Goal: Use online tool/utility: Utilize a website feature to perform a specific function

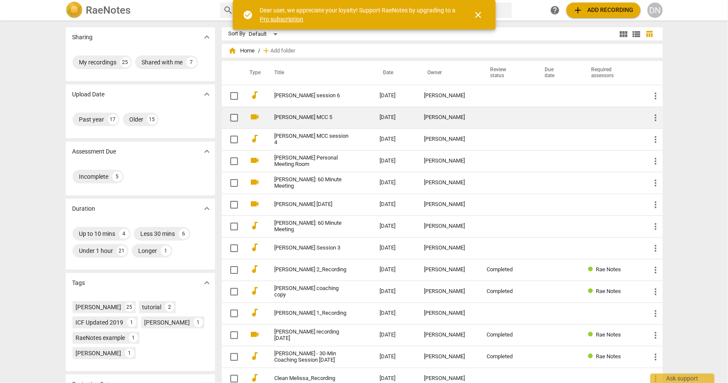
click at [300, 120] on link "[PERSON_NAME] MCC 5" at bounding box center [312, 117] width 75 height 6
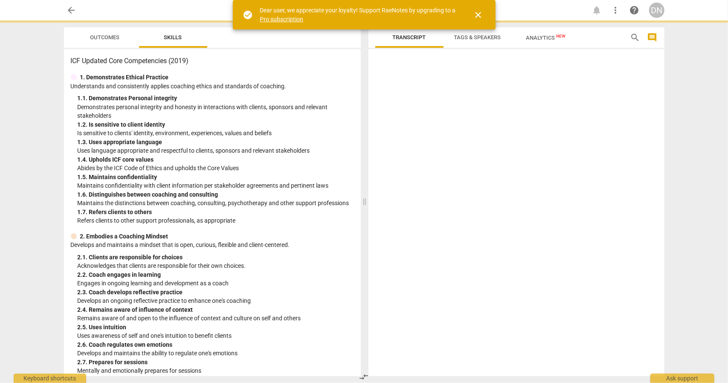
click at [300, 120] on div "1. 2. Is sensitive to client identity" at bounding box center [216, 124] width 276 height 9
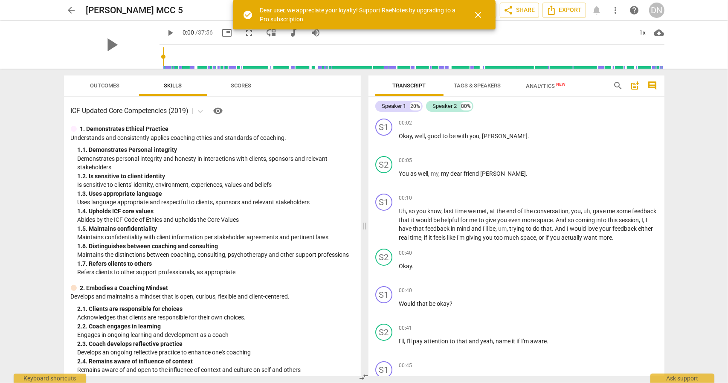
click at [483, 14] on span "close" at bounding box center [478, 15] width 10 height 10
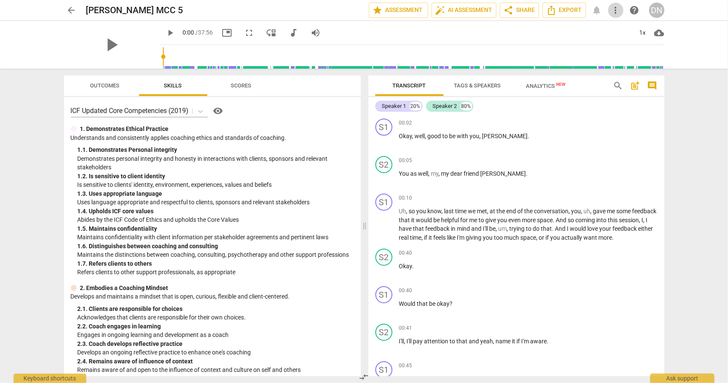
click at [616, 11] on span "more_vert" at bounding box center [616, 10] width 10 height 10
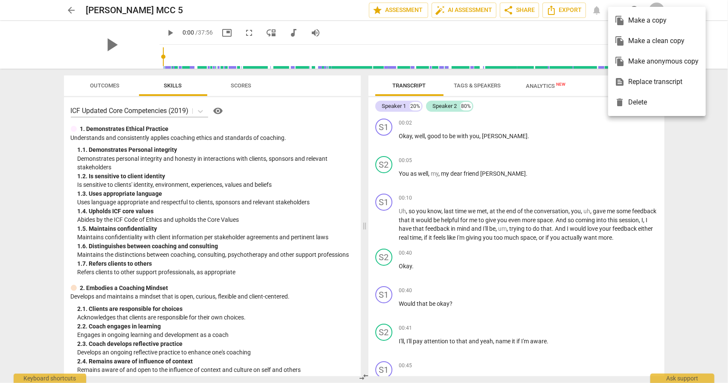
click at [474, 12] on div at bounding box center [364, 191] width 728 height 383
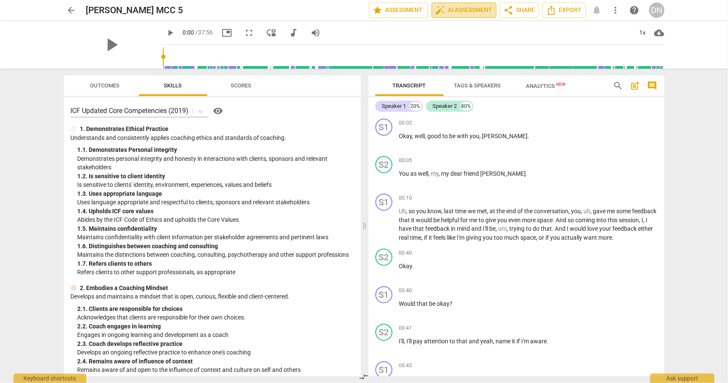
click at [472, 10] on span "auto_fix_high AI Assessment" at bounding box center [463, 10] width 57 height 10
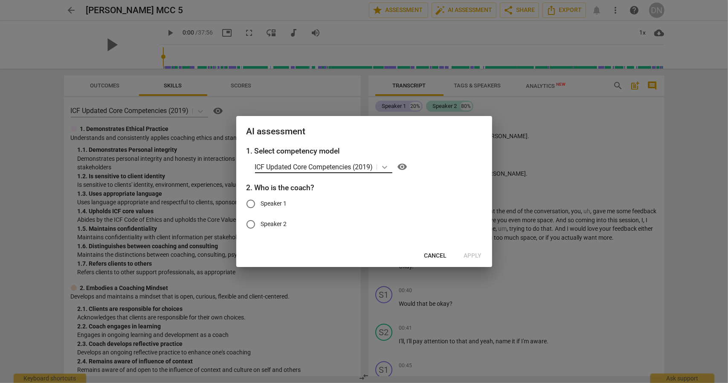
click at [387, 169] on icon at bounding box center [384, 167] width 9 height 9
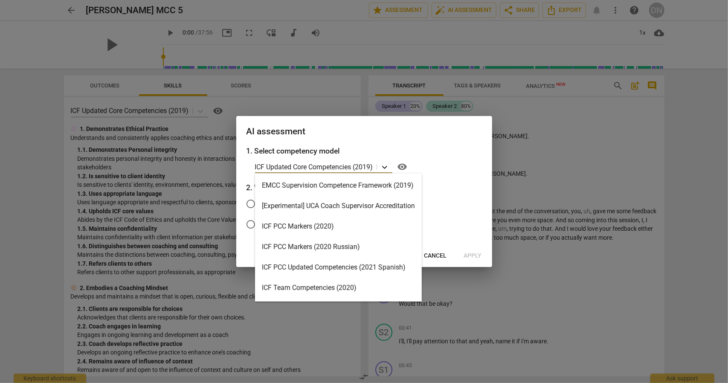
click at [387, 169] on icon at bounding box center [384, 167] width 9 height 9
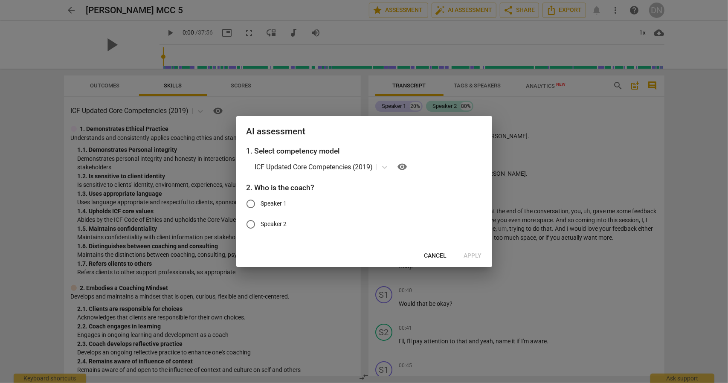
click at [600, 145] on div at bounding box center [364, 191] width 728 height 383
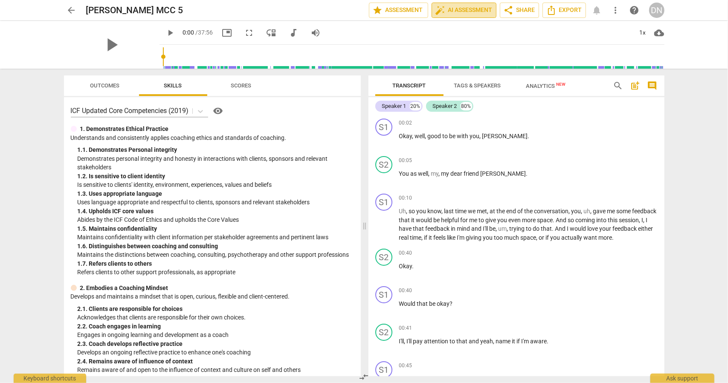
click at [493, 13] on button "auto_fix_high AI Assessment" at bounding box center [464, 10] width 65 height 15
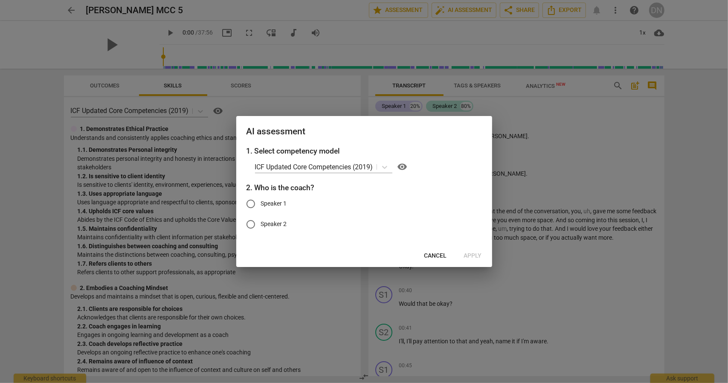
click at [276, 203] on span "Speaker 1" at bounding box center [274, 203] width 26 height 9
click at [261, 203] on input "Speaker 1" at bounding box center [250, 204] width 20 height 20
radio input "true"
click at [475, 259] on span "Apply" at bounding box center [473, 256] width 18 height 9
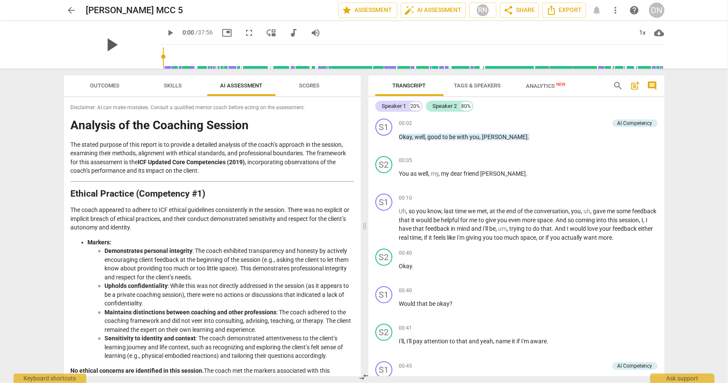
click at [107, 43] on span "play_arrow" at bounding box center [112, 45] width 22 height 22
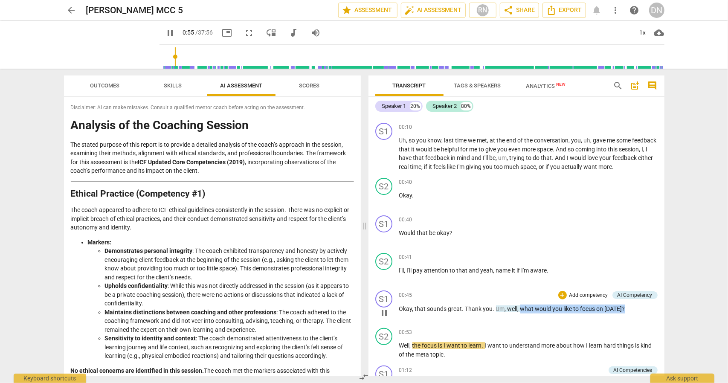
drag, startPoint x: 631, startPoint y: 321, endPoint x: 520, endPoint y: 321, distance: 110.9
click at [520, 313] on p "Okay , that sounds great . Thank you . Um , well , what would you like to focus…" at bounding box center [528, 308] width 258 height 9
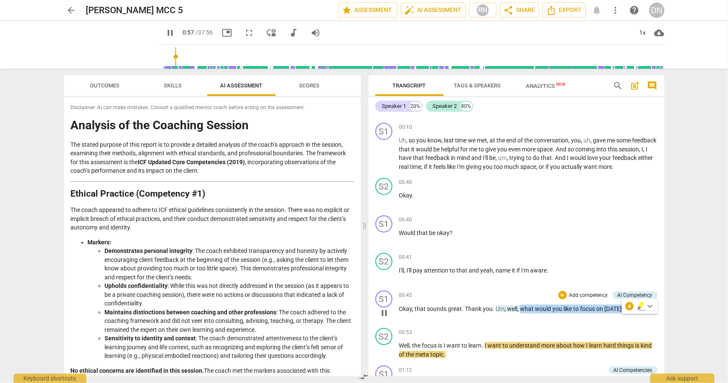
copy p "what would you like to focus on today ?"
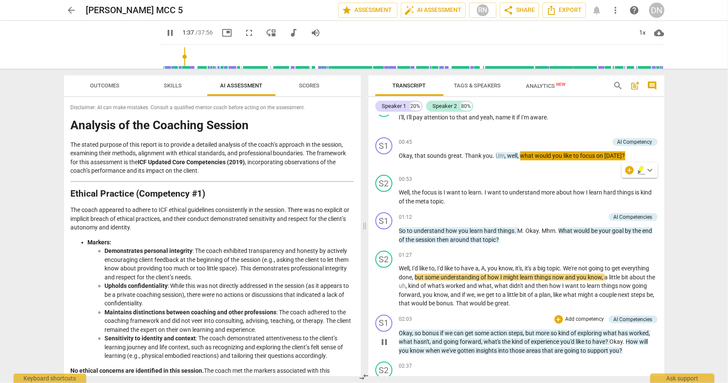
scroll to position [202, 0]
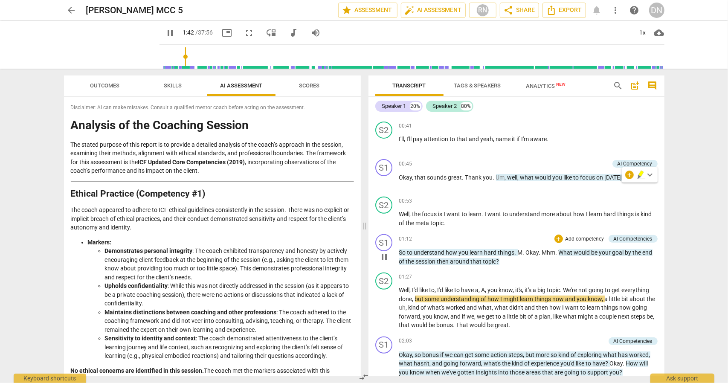
click at [559, 265] on p "So to understand how you learn hard things . M . Okay . Mhm . What would be you…" at bounding box center [528, 256] width 258 height 17
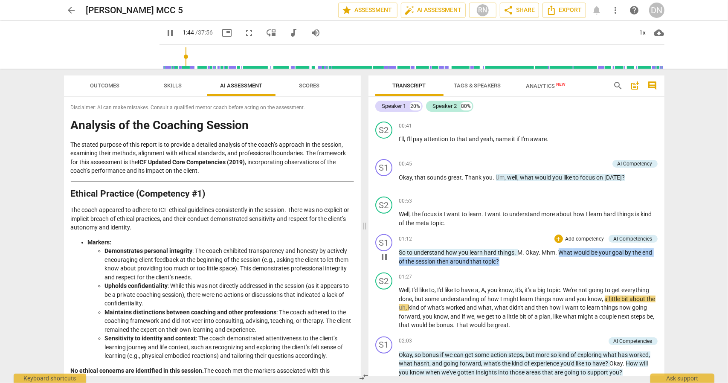
drag, startPoint x: 559, startPoint y: 265, endPoint x: 522, endPoint y: 267, distance: 36.7
click at [522, 266] on p "So to understand how you learn hard things . M . Okay . Mhm . What would be you…" at bounding box center [528, 256] width 258 height 17
copy p "What would be your goal by the end of the session then around that topic ?"
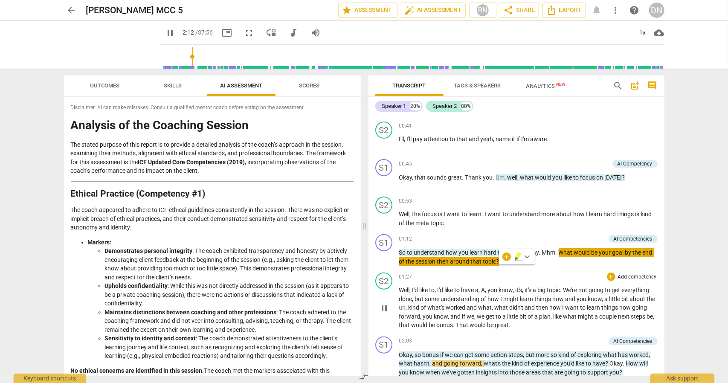
scroll to position [273, 0]
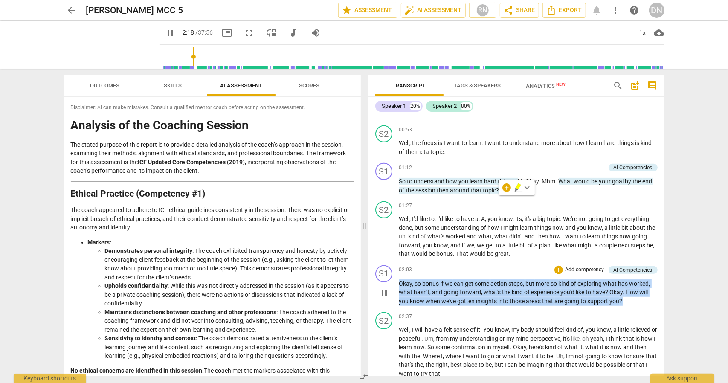
drag, startPoint x: 399, startPoint y: 290, endPoint x: 620, endPoint y: 308, distance: 221.6
click at [622, 306] on p "Okay , so bonus if we can get some action steps , but more so kind of exploring…" at bounding box center [528, 292] width 258 height 26
click at [614, 296] on span "Okay" at bounding box center [616, 292] width 13 height 7
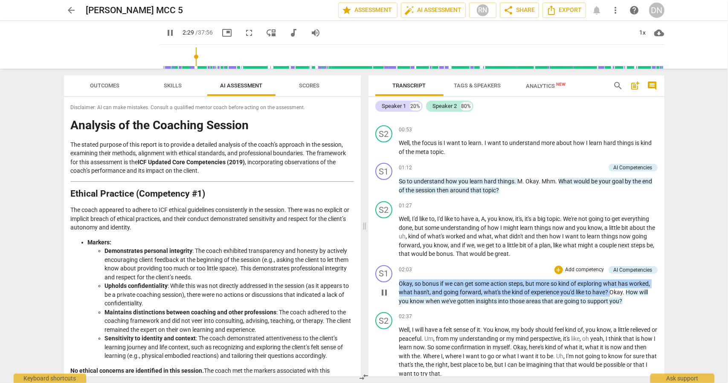
drag, startPoint x: 611, startPoint y: 302, endPoint x: 399, endPoint y: 295, distance: 211.6
click at [399, 295] on p "Okay , so bonus if we can get some action steps , but more so kind of exploring…" at bounding box center [528, 292] width 258 height 26
copy p "Okay , so bonus if we can get some action steps , but more so kind of exploring…"
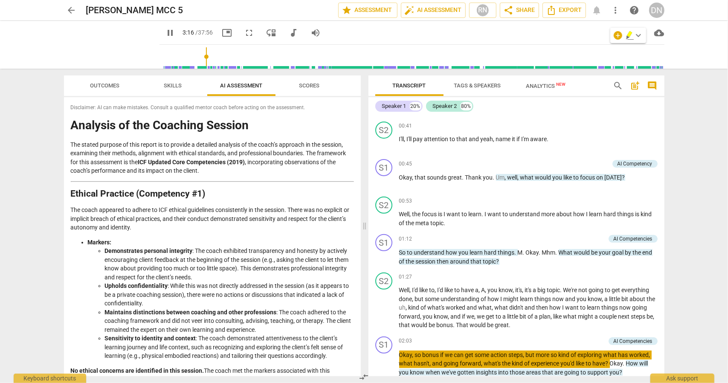
scroll to position [528, 0]
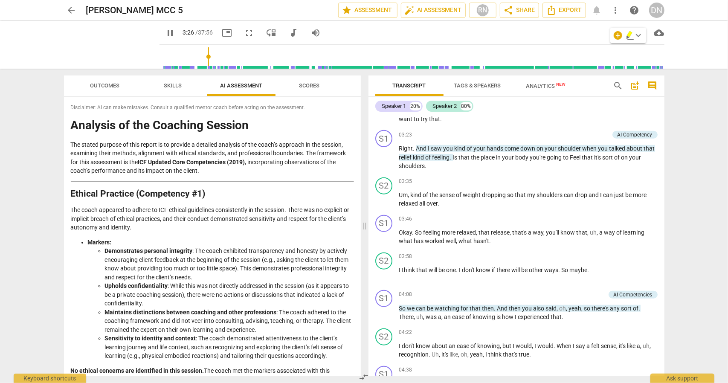
click at [677, 144] on div "arrow_back Pam MCC 5 edit star Assessment auto_fix_high AI Assessment RN share …" at bounding box center [364, 191] width 728 height 383
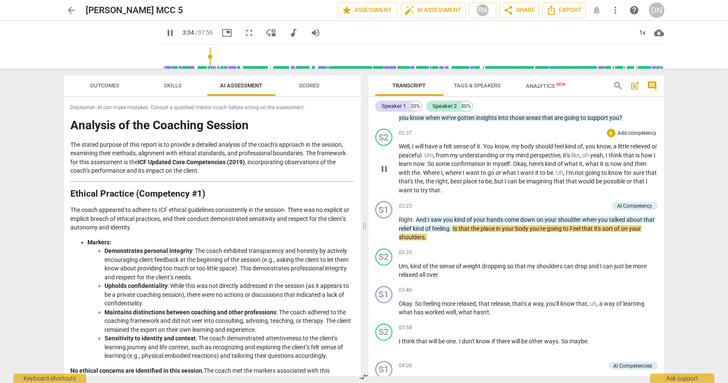
click at [606, 194] on p "Well , I will have a felt sense of it . You know , my body should feel kind of …" at bounding box center [528, 168] width 258 height 52
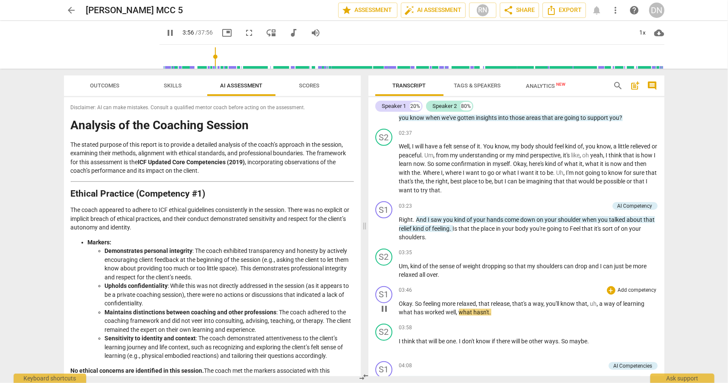
click at [385, 314] on span "pause" at bounding box center [384, 309] width 10 height 10
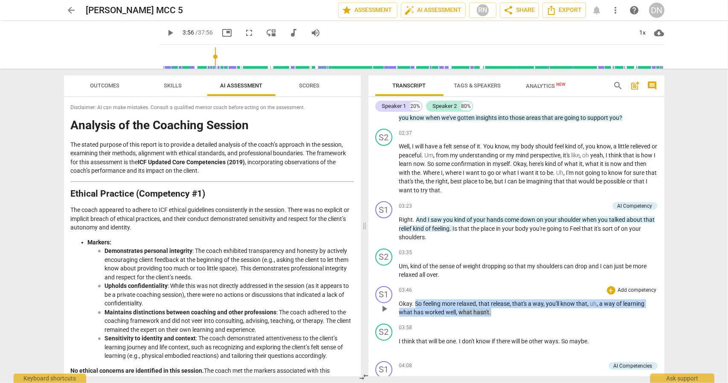
drag, startPoint x: 414, startPoint y: 315, endPoint x: 492, endPoint y: 322, distance: 77.9
click at [492, 317] on p "Okay . So feeling more relaxed , that release , that's a way , you'll know that…" at bounding box center [528, 307] width 258 height 17
copy p "So feeling more relaxed , that release , that's a way , you'll know that , uh ,…"
click at [385, 351] on span "play_arrow" at bounding box center [384, 346] width 10 height 10
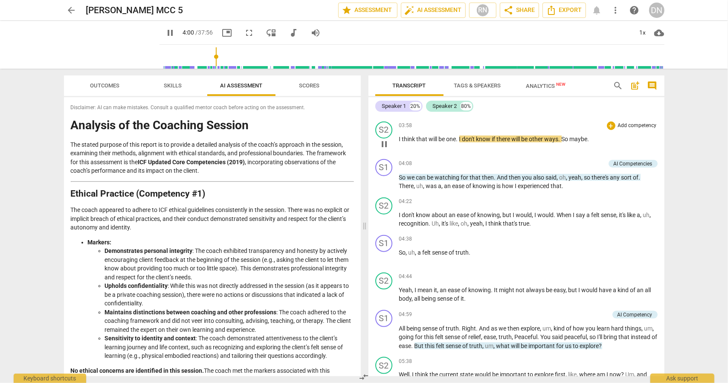
scroll to position [670, 0]
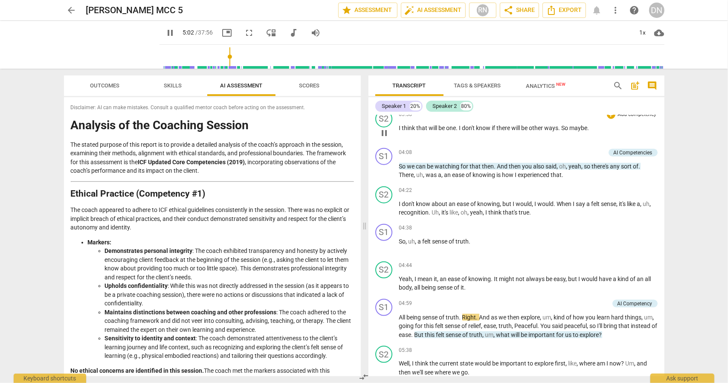
copy p "So feeling more relaxed , that release , that's a way , you'll know that , uh ,…"
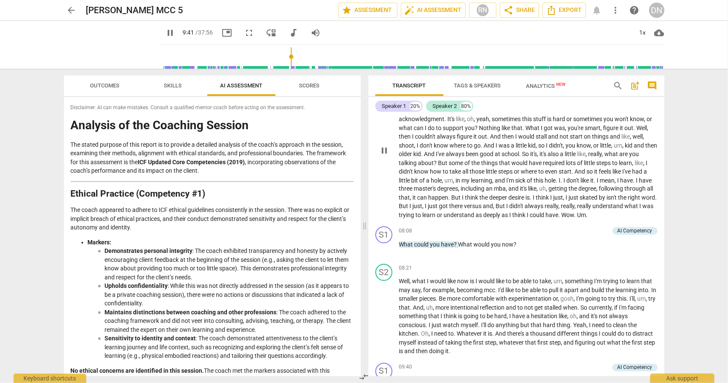
scroll to position [1304, 0]
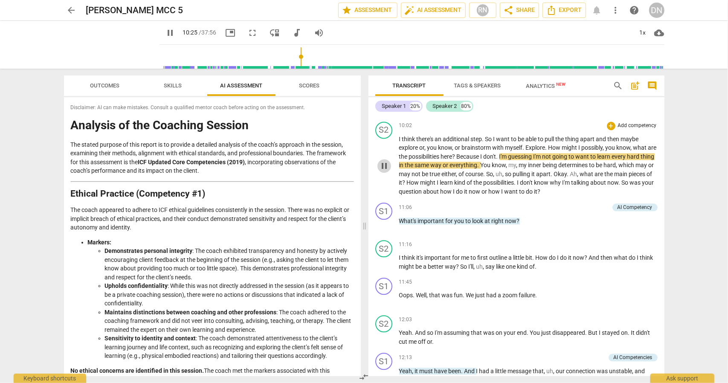
click at [380, 171] on span "pause" at bounding box center [384, 166] width 10 height 10
drag, startPoint x: 398, startPoint y: 119, endPoint x: 472, endPoint y: 131, distance: 74.8
click at [472, 118] on div "S1 play_arrow pause 09:40 + Add competency AI Competency keyboard_arrow_right S…" at bounding box center [516, 99] width 296 height 38
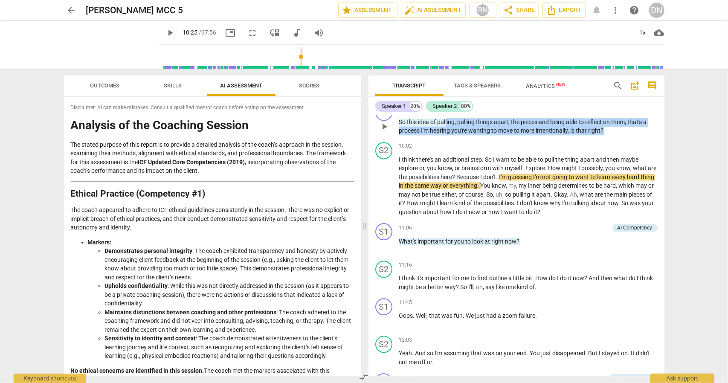
scroll to position [1282, 0]
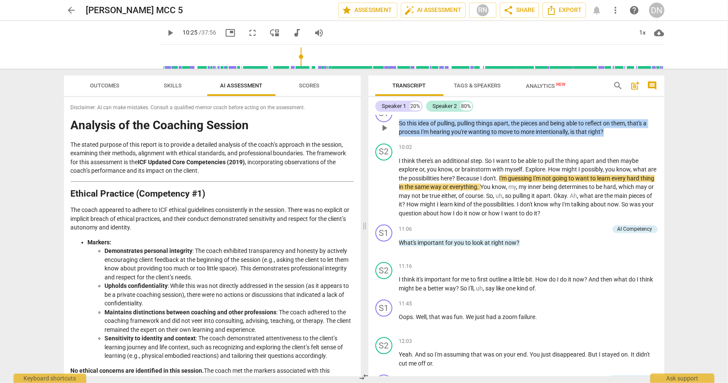
drag, startPoint x: 606, startPoint y: 127, endPoint x: 398, endPoint y: 143, distance: 208.3
click at [398, 140] on div "S1 play_arrow pause 09:40 + Add competency AI Competency keyboard_arrow_right S…" at bounding box center [516, 120] width 296 height 38
copy p "So this idea of pulling , pulling things apart , the pieces and being able to r…"
click at [383, 193] on span "play_arrow" at bounding box center [384, 188] width 10 height 10
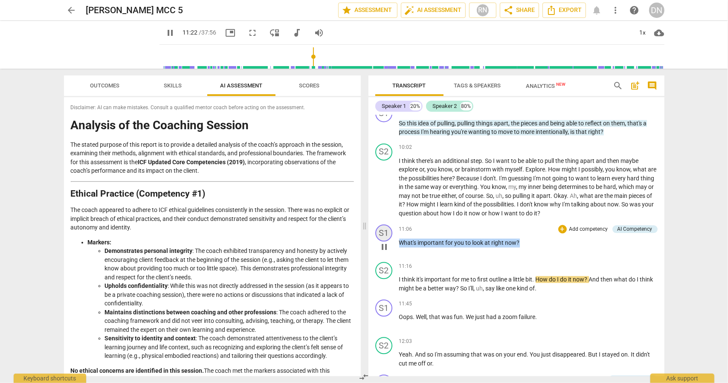
drag, startPoint x: 521, startPoint y: 261, endPoint x: 389, endPoint y: 255, distance: 132.3
click at [389, 255] on div "S1 play_arrow pause 11:06 + Add competency AI Competency keyboard_arrow_right W…" at bounding box center [516, 240] width 296 height 38
copy p "What's important for you to look at right now ?"
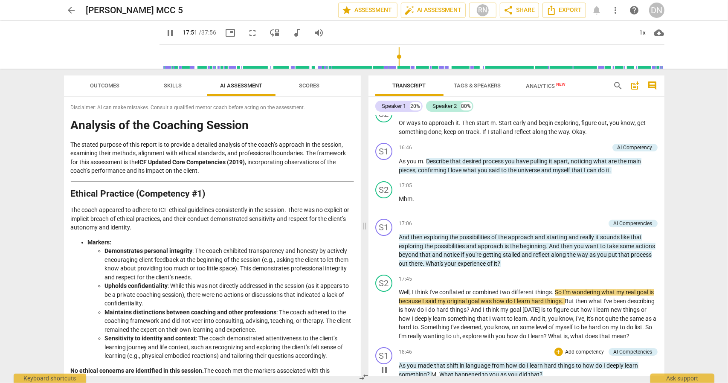
scroll to position [2112, 0]
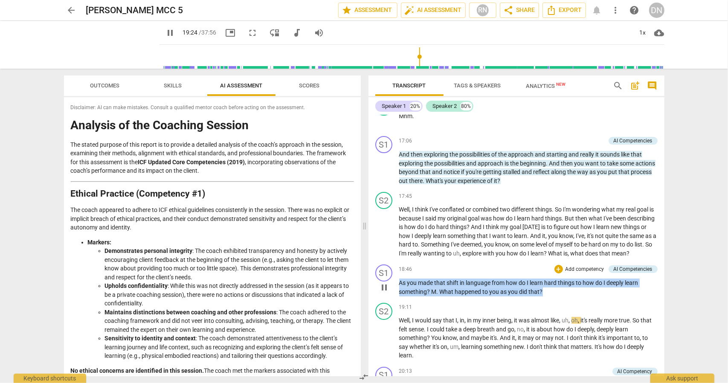
drag, startPoint x: 555, startPoint y: 319, endPoint x: 390, endPoint y: 310, distance: 165.7
click at [390, 299] on div "S1 play_arrow pause 18:46 + Add competency AI Competencies keyboard_arrow_right…" at bounding box center [516, 280] width 296 height 38
copy p "As you made that shift in language from how do I learn hard things to how do I …"
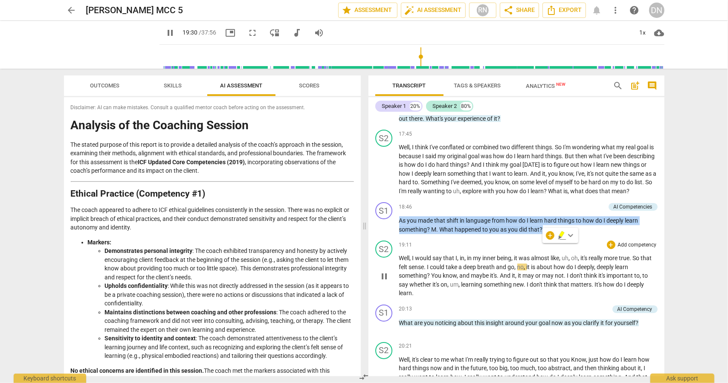
scroll to position [2184, 0]
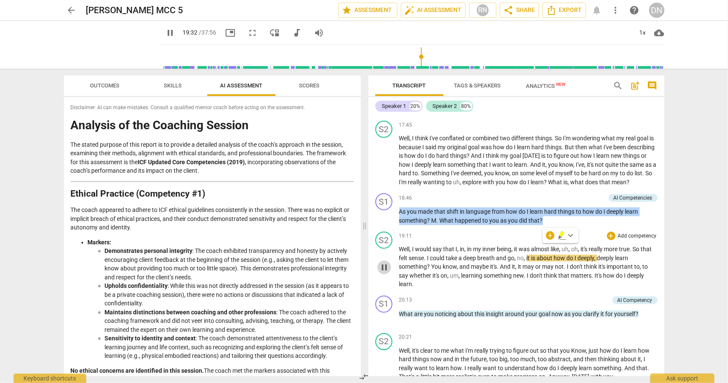
click at [383, 272] on span "pause" at bounding box center [384, 267] width 10 height 10
click at [381, 272] on span "play_arrow" at bounding box center [384, 267] width 10 height 10
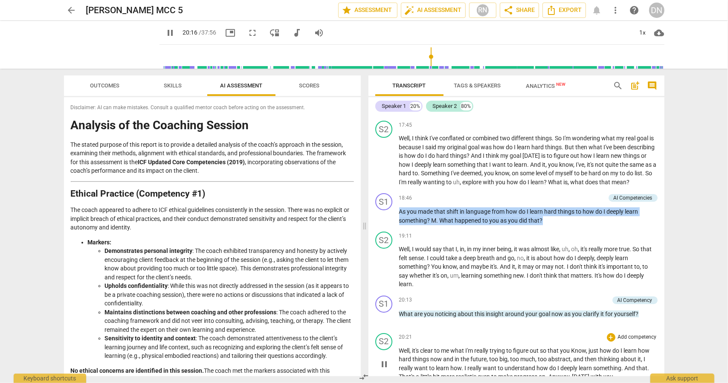
scroll to position [2255, 0]
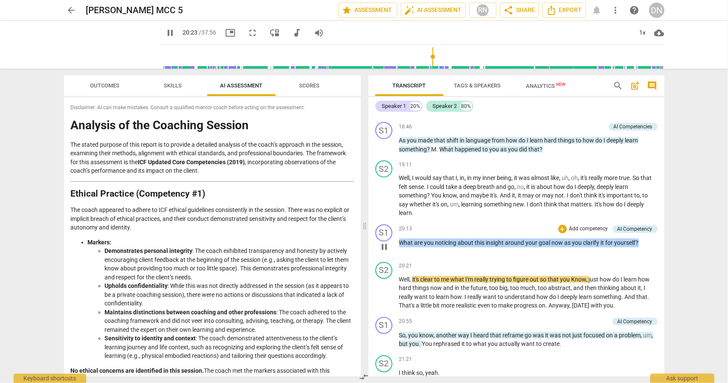
drag, startPoint x: 651, startPoint y: 270, endPoint x: 397, endPoint y: 272, distance: 253.7
click at [397, 258] on div "S1 play_arrow pause 20:13 + Add competency AI Competency keyboard_arrow_right W…" at bounding box center [516, 240] width 296 height 38
copy p "What are you noticing about this insight around your goal now as you clarify it…"
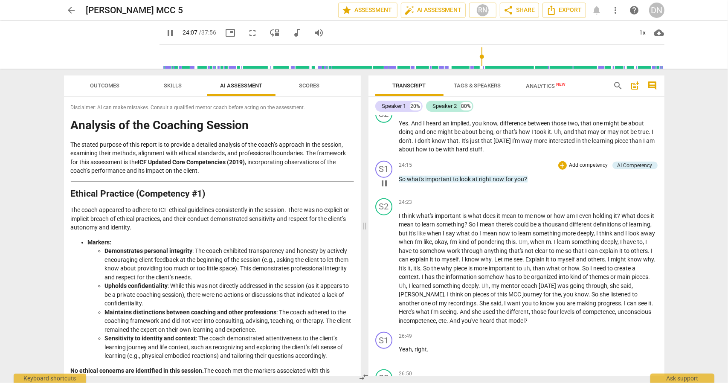
scroll to position [2752, 0]
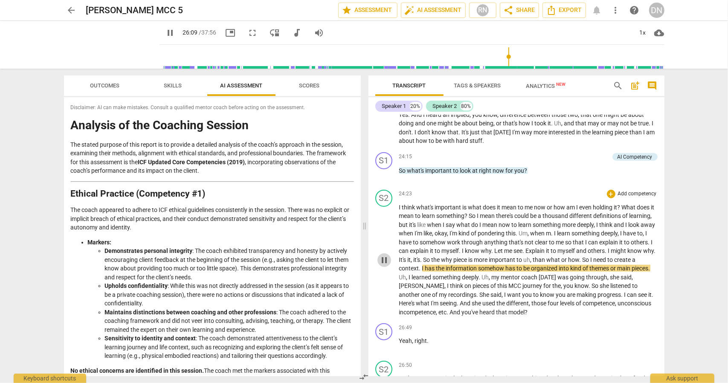
click at [384, 265] on span "pause" at bounding box center [384, 260] width 10 height 10
type input "1570"
